Goal: Transaction & Acquisition: Download file/media

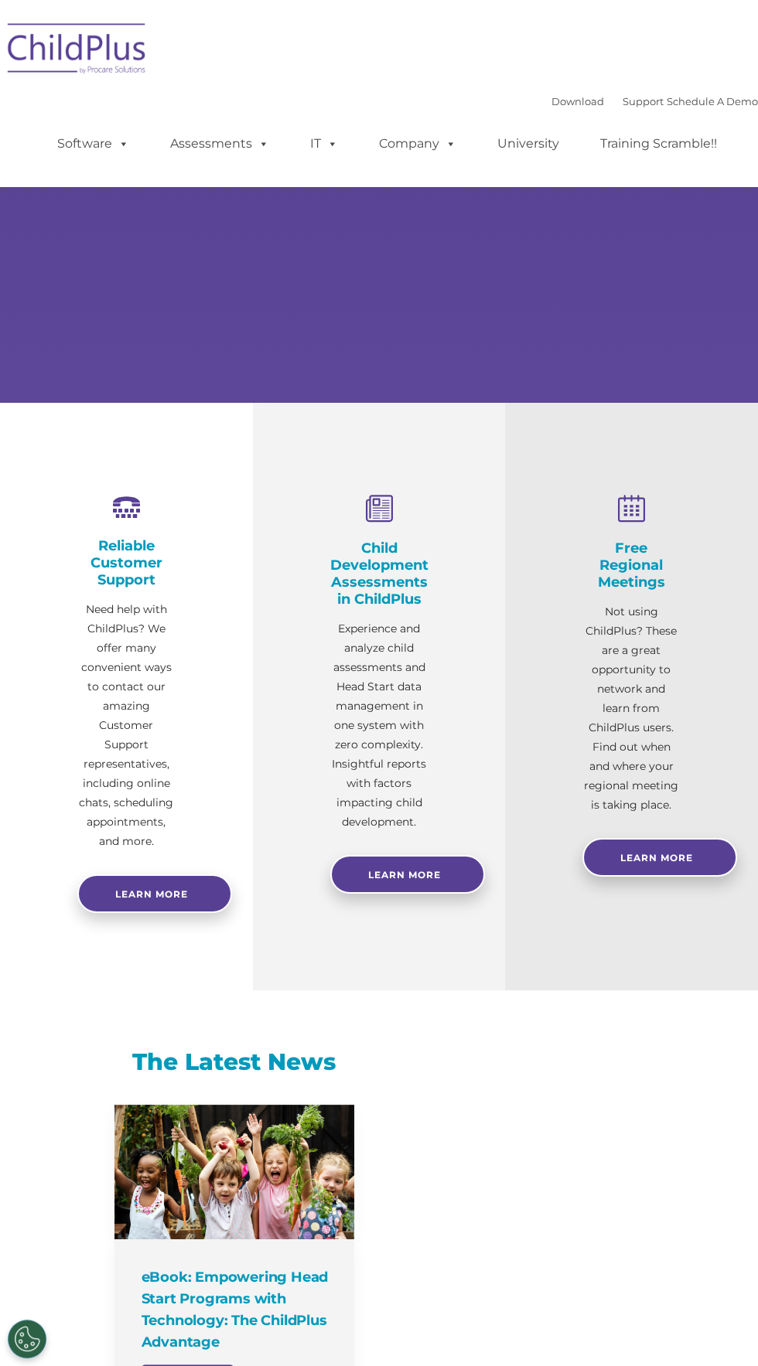
select select "MEDIUM"
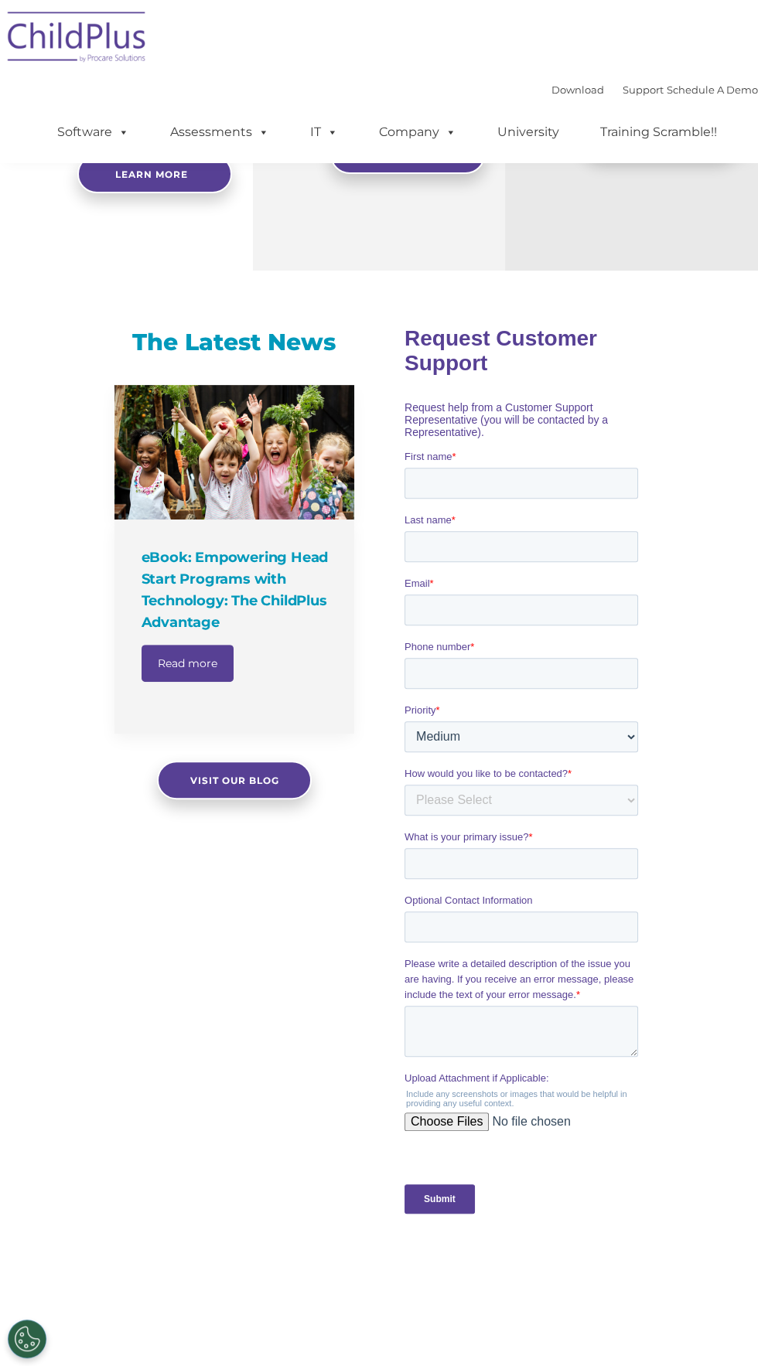
scroll to position [1207, 0]
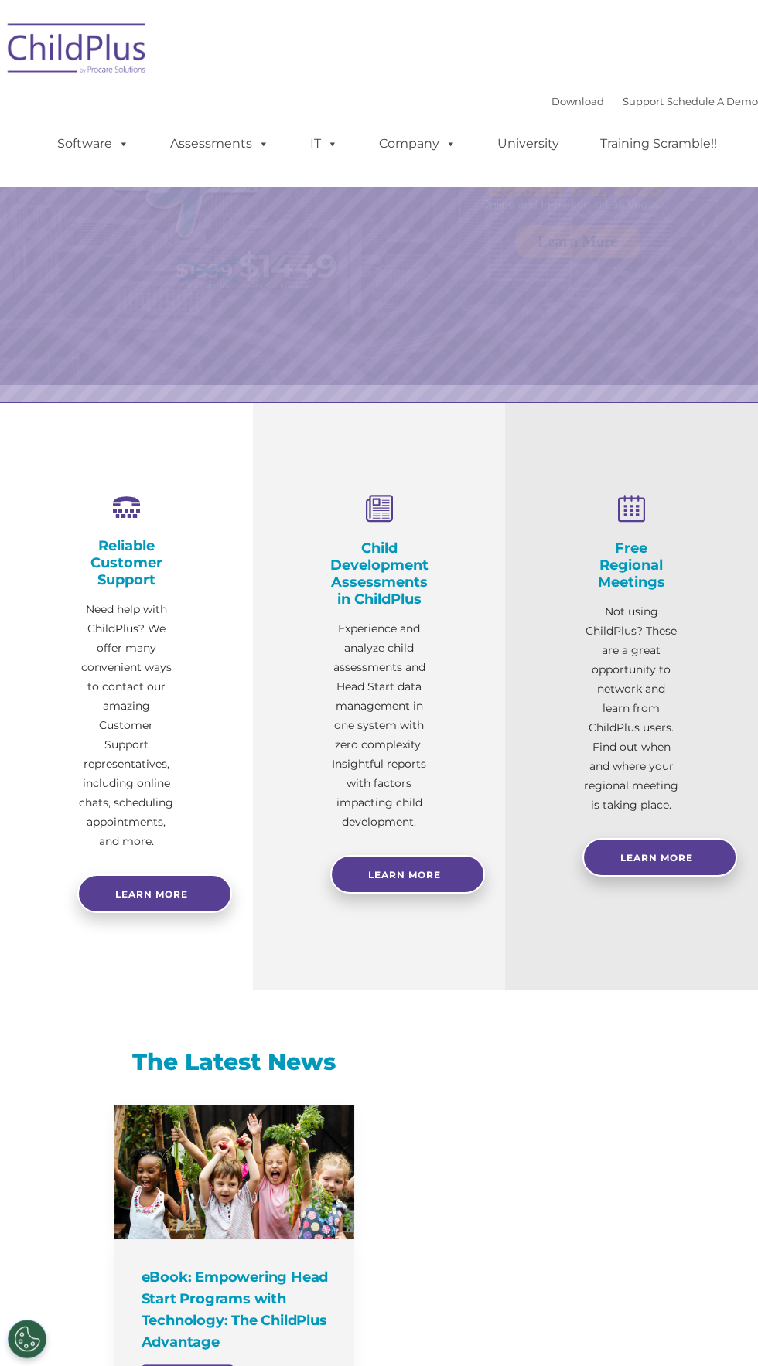
select select "MEDIUM"
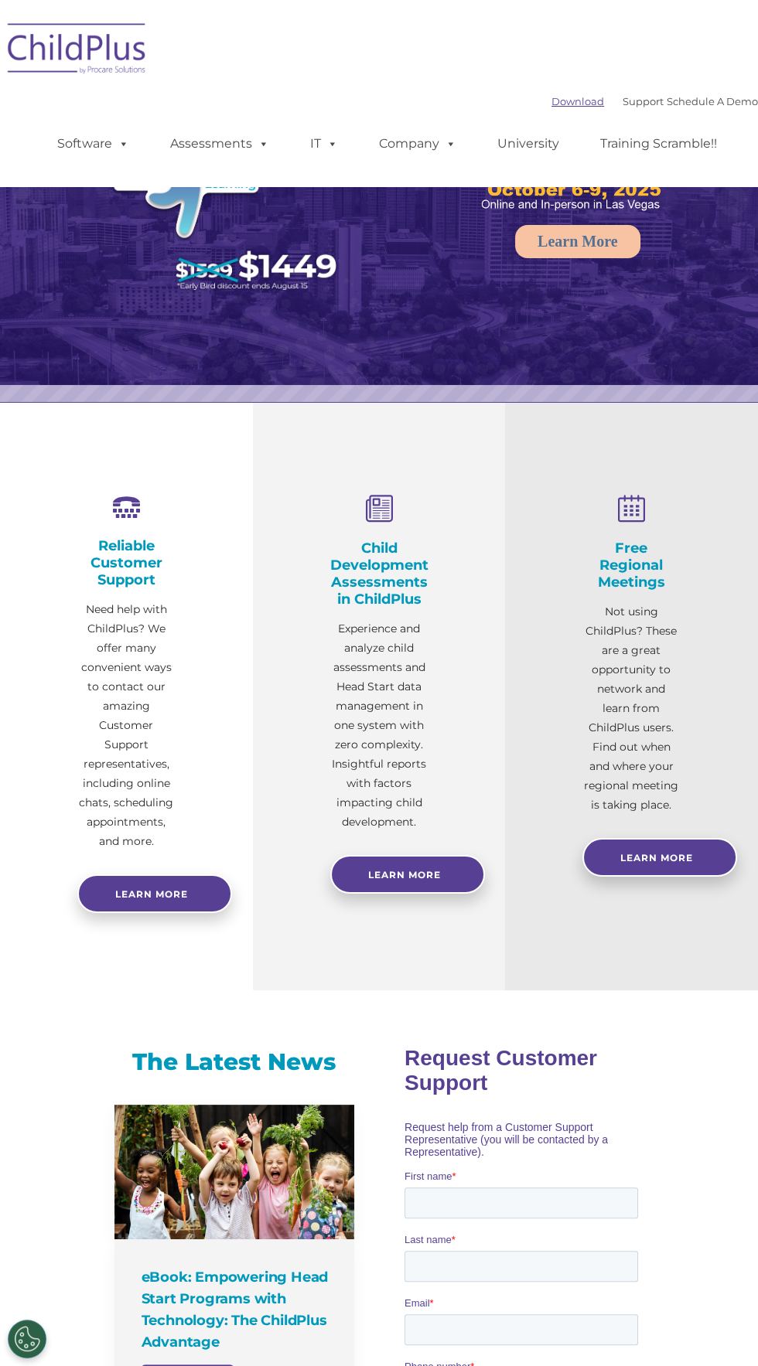
click at [561, 101] on link "Download" at bounding box center [577, 101] width 53 height 12
